Goal: Information Seeking & Learning: Learn about a topic

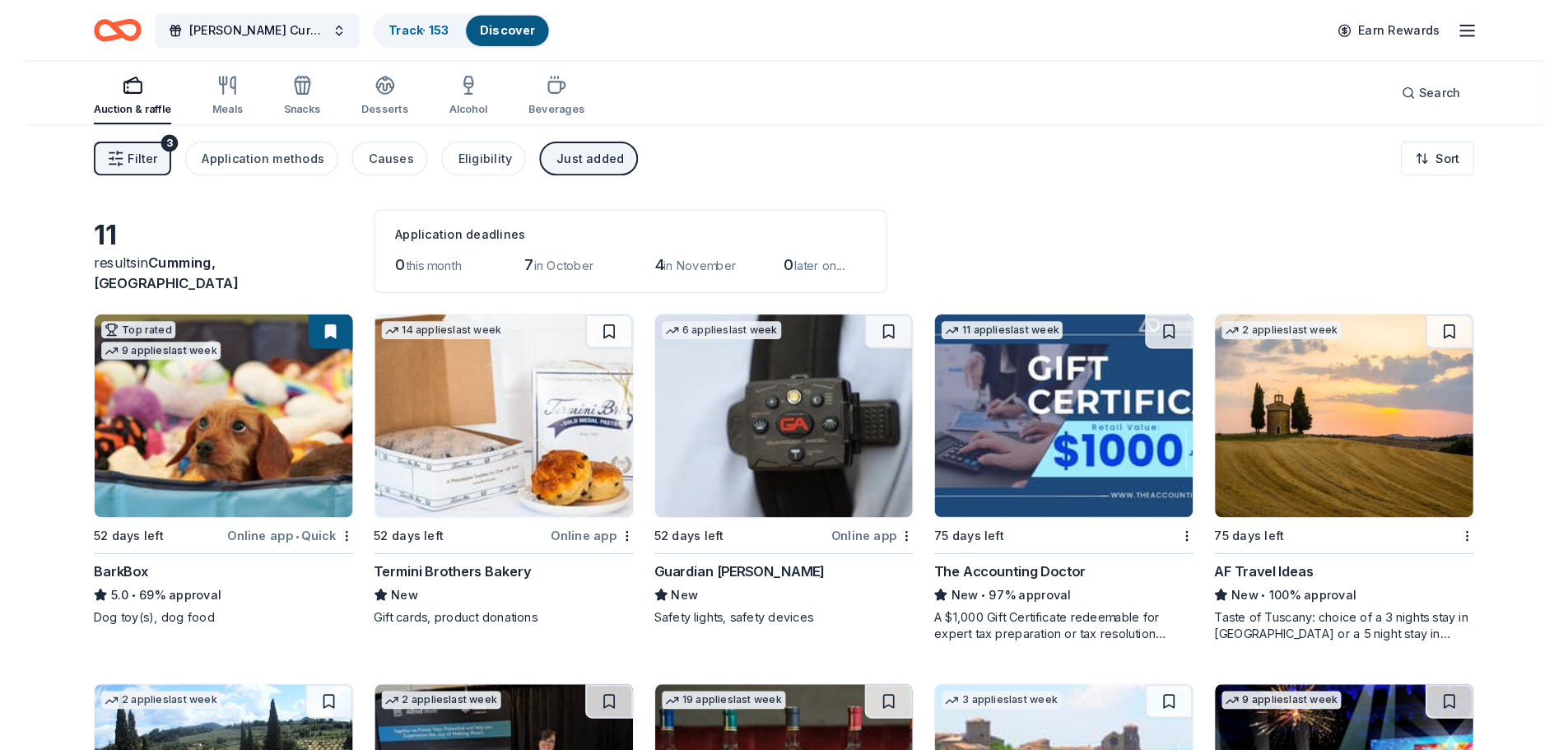
scroll to position [372, 0]
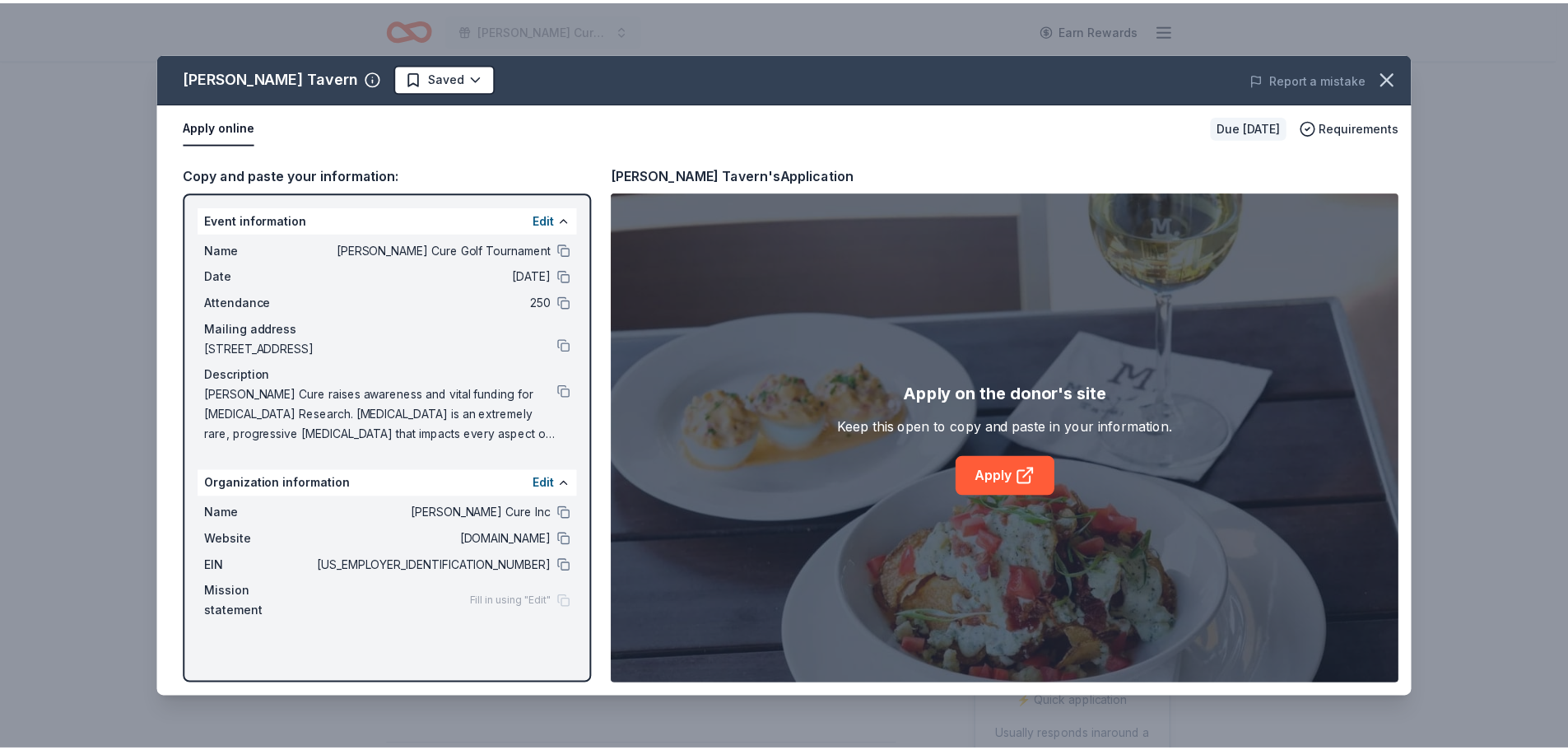
scroll to position [330, 0]
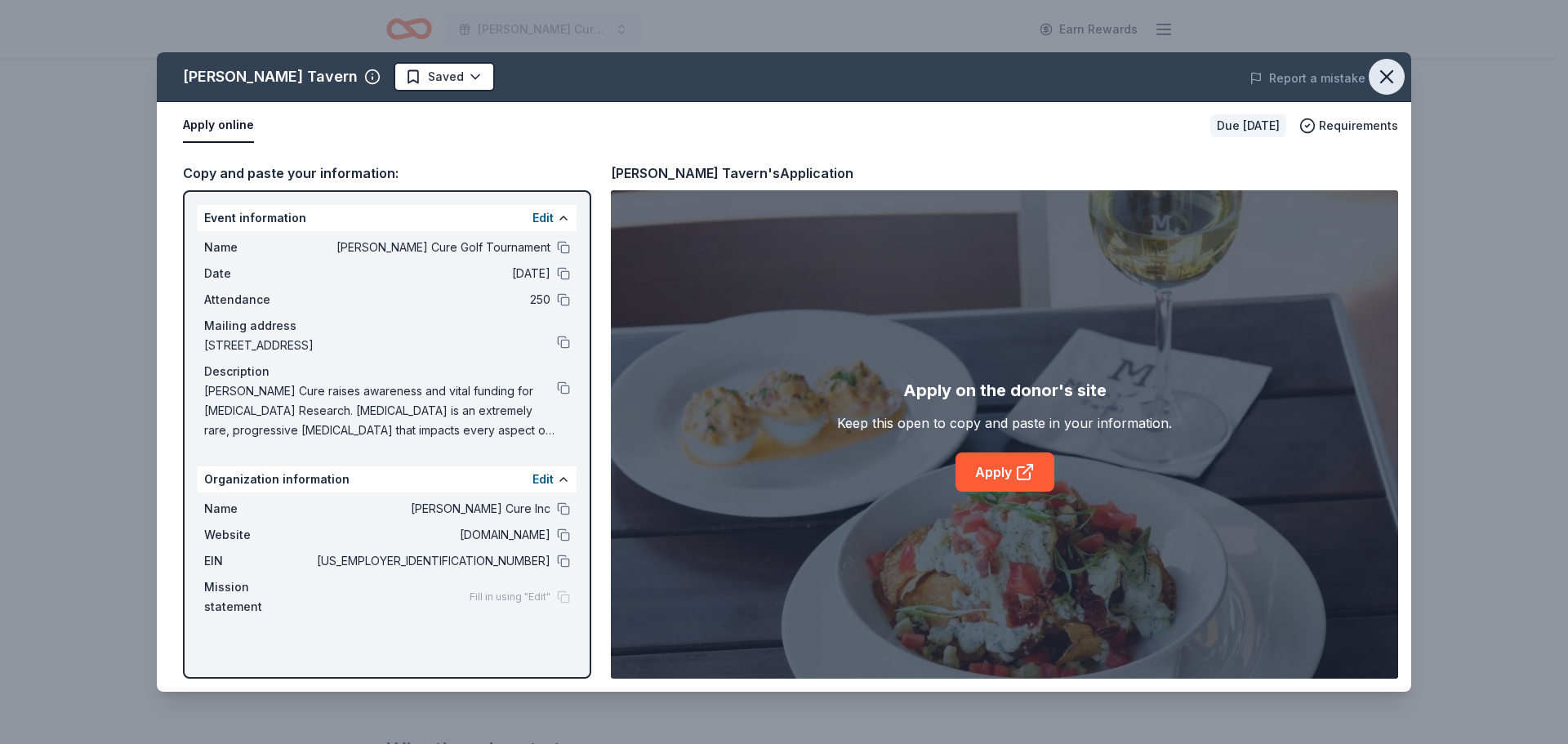
click at [1384, 74] on icon "button" at bounding box center [1387, 77] width 11 height 11
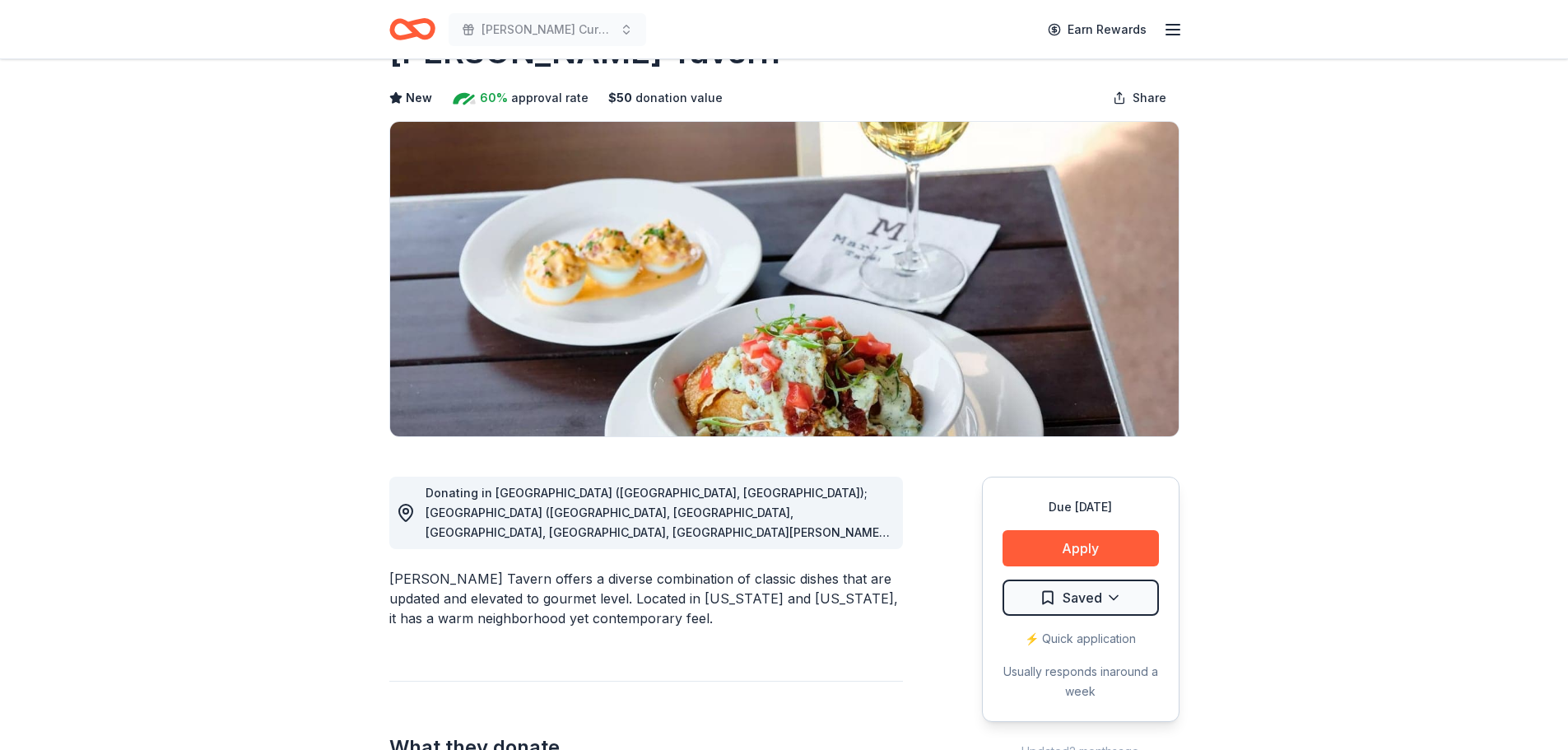
scroll to position [0, 0]
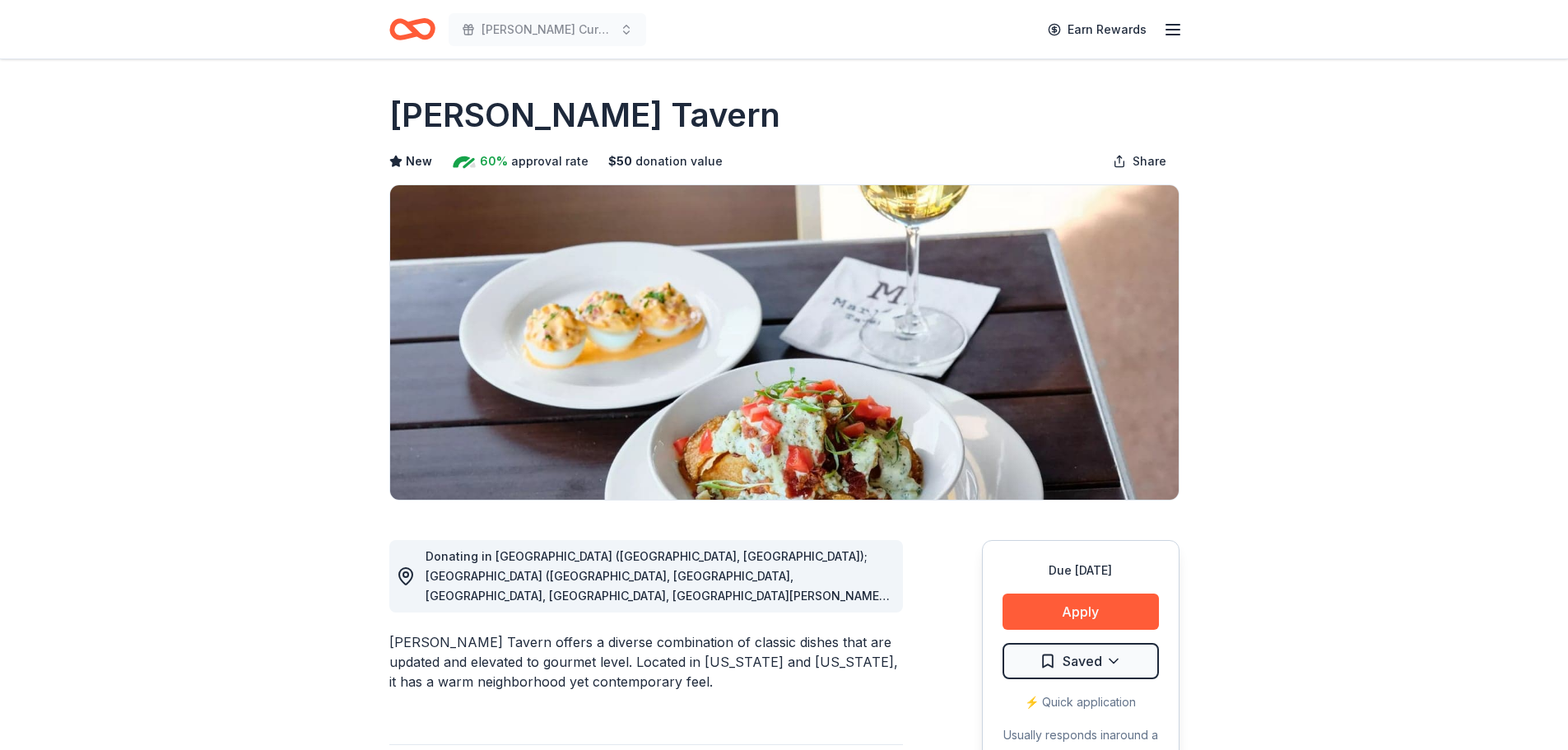
click at [419, 31] on icon "Home" at bounding box center [412, 29] width 46 height 39
